Goal: Transaction & Acquisition: Purchase product/service

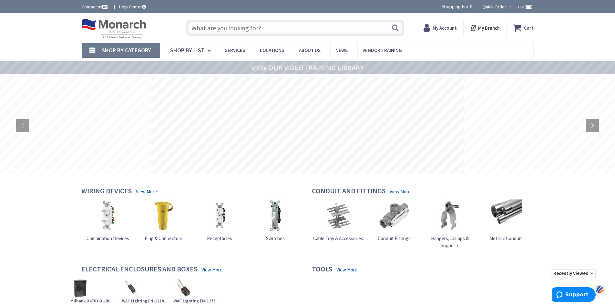
click at [260, 26] on input "text" at bounding box center [295, 28] width 218 height 16
click at [213, 28] on input "text" at bounding box center [295, 28] width 218 height 16
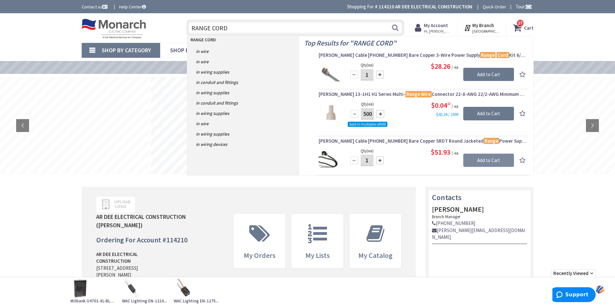
type input "RANGE CORD"
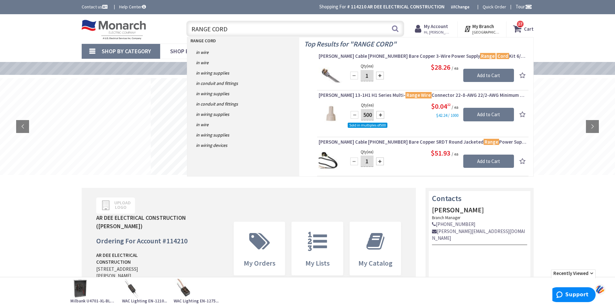
click at [398, 142] on span "[PERSON_NAME] Cable [PHONE_NUMBER] Bare Copper SRDT Round Jacketed Range Power …" at bounding box center [423, 142] width 208 height 6
